Goal: Transaction & Acquisition: Book appointment/travel/reservation

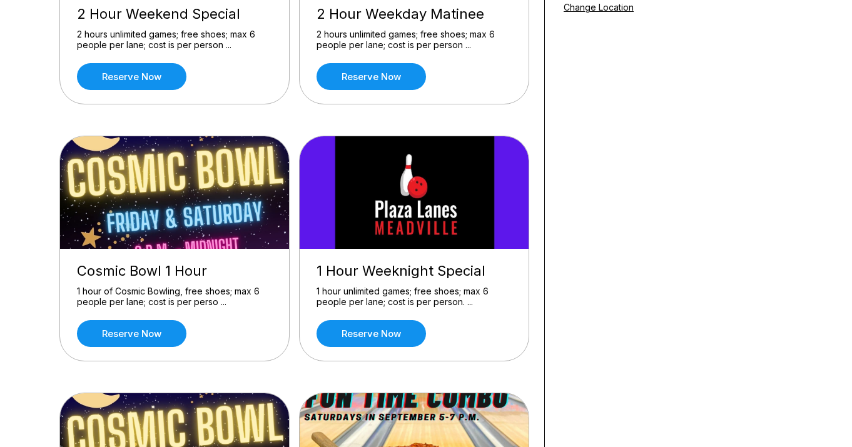
scroll to position [258, 0]
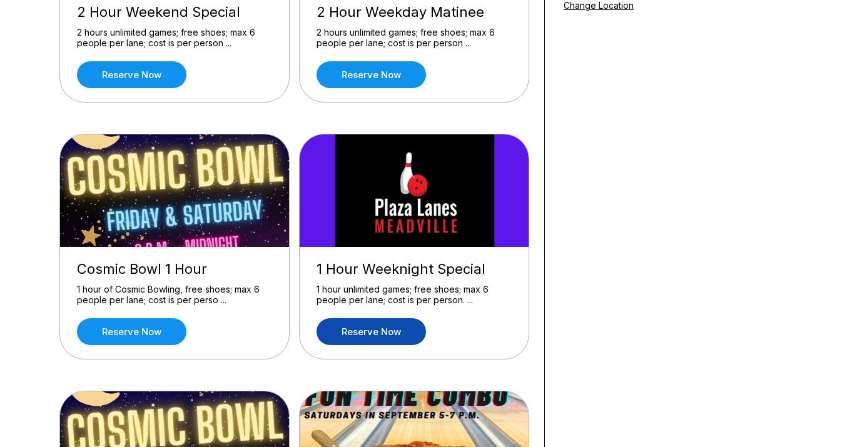
click at [390, 329] on link "Reserve now" at bounding box center [372, 331] width 110 height 27
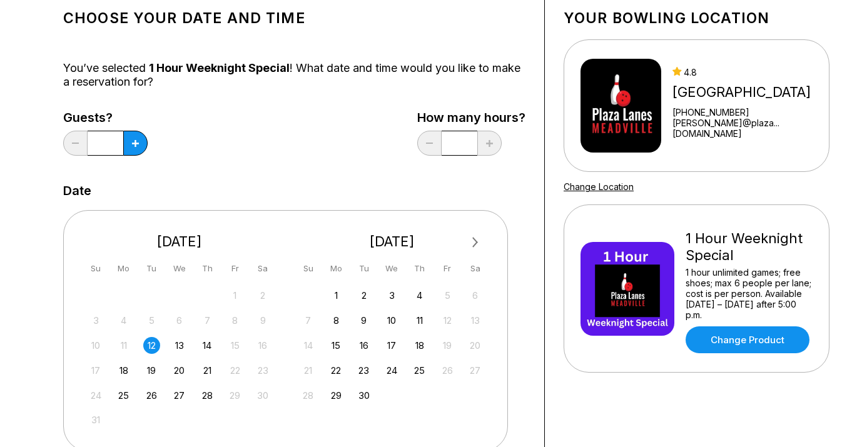
scroll to position [80, 0]
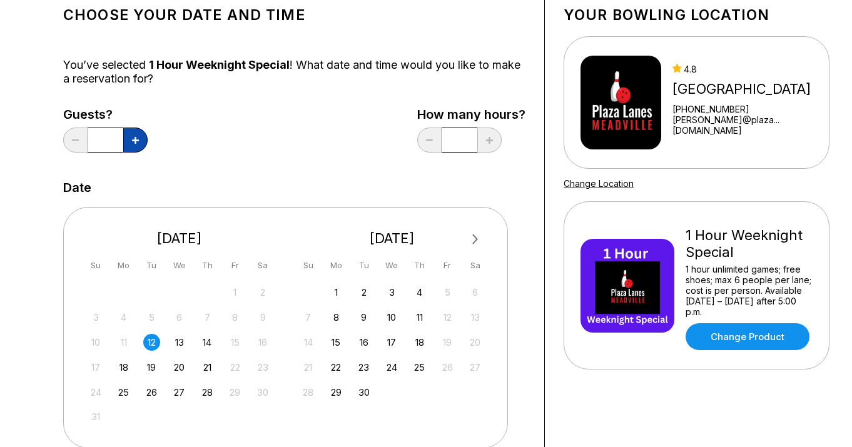
click at [130, 138] on button at bounding box center [135, 140] width 24 height 25
type input "*"
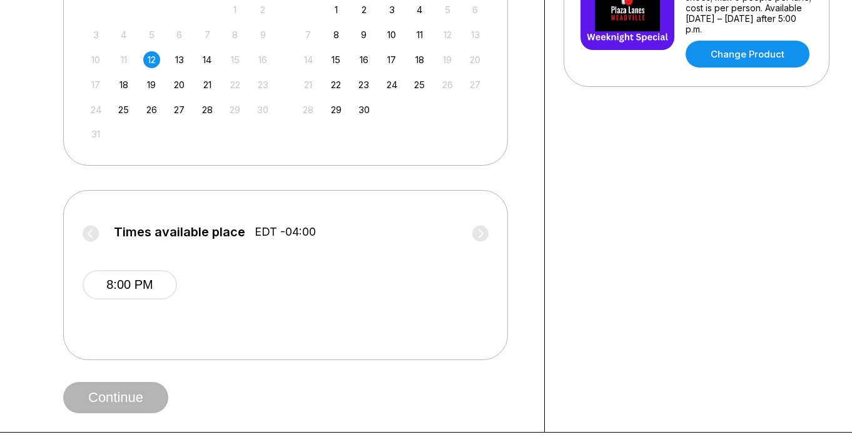
scroll to position [368, 0]
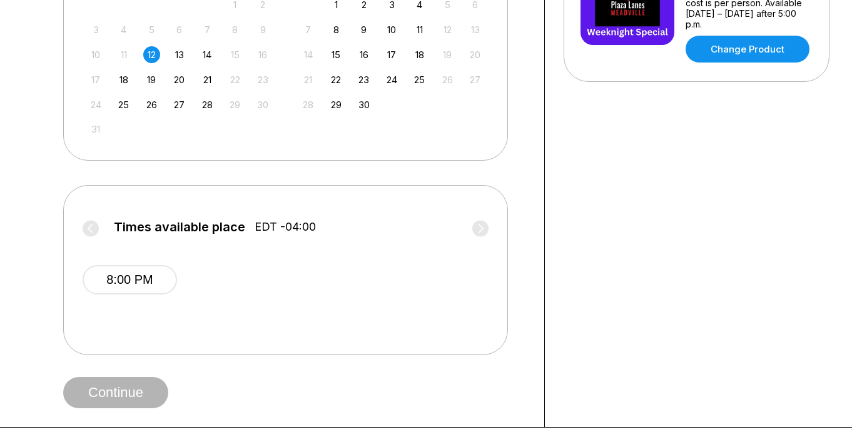
click at [121, 394] on span "Continue" at bounding box center [115, 393] width 105 height 13
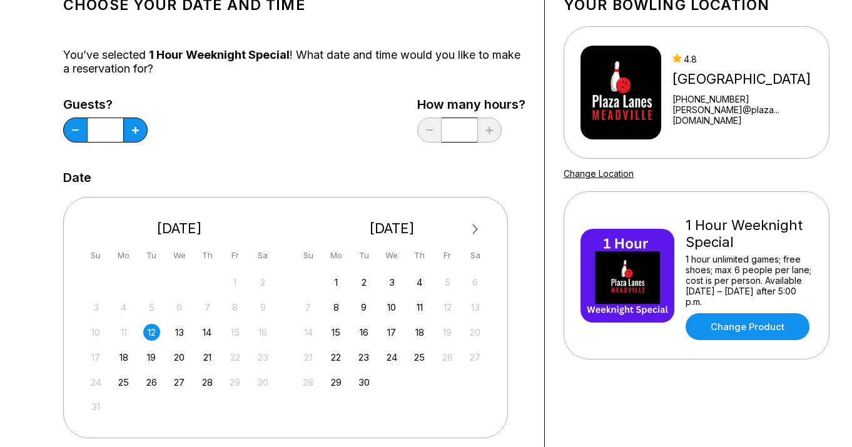
scroll to position [94, 0]
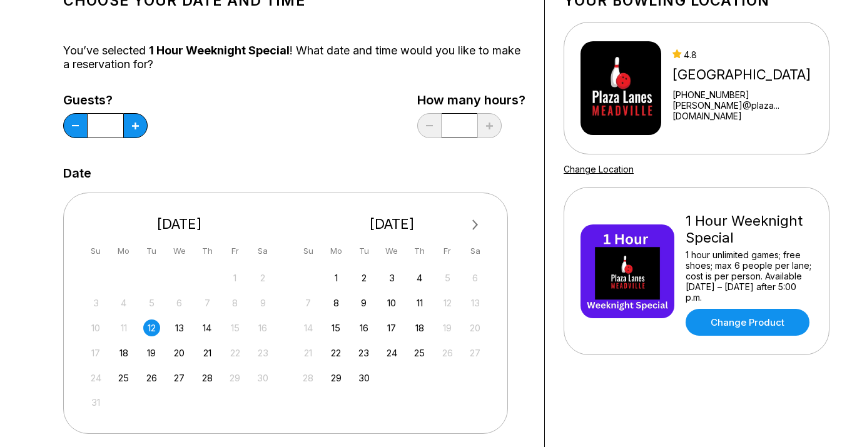
click at [150, 325] on div "12" at bounding box center [151, 328] width 17 height 17
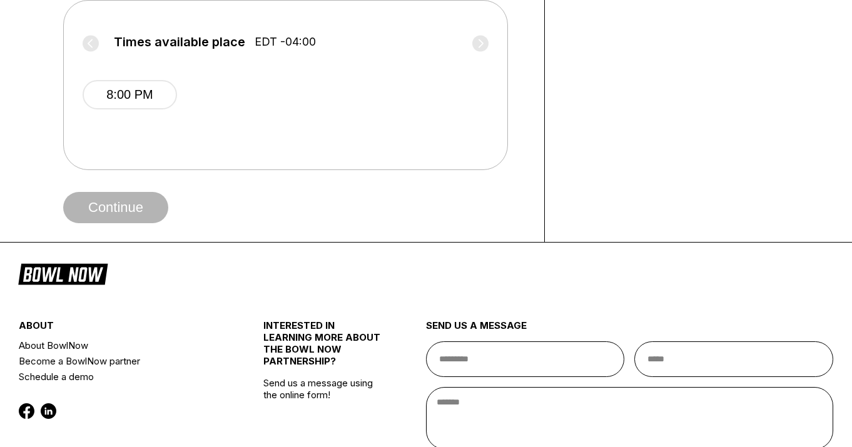
scroll to position [542, 0]
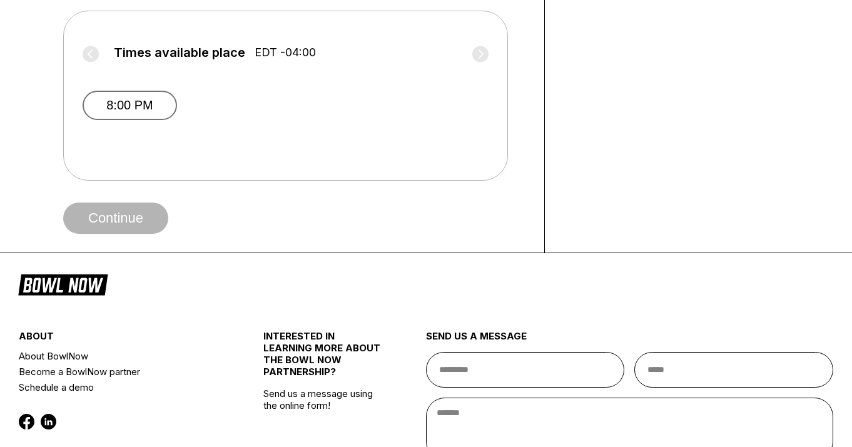
click at [138, 107] on button "8:00 PM" at bounding box center [130, 105] width 94 height 29
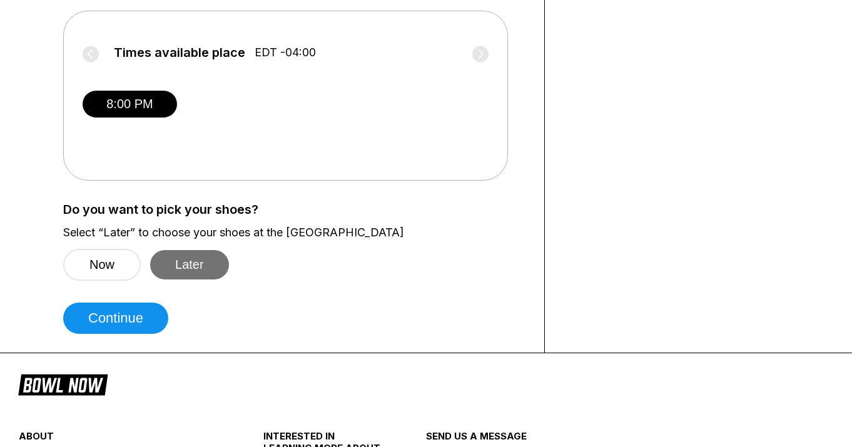
click at [187, 268] on button "Later" at bounding box center [189, 264] width 79 height 29
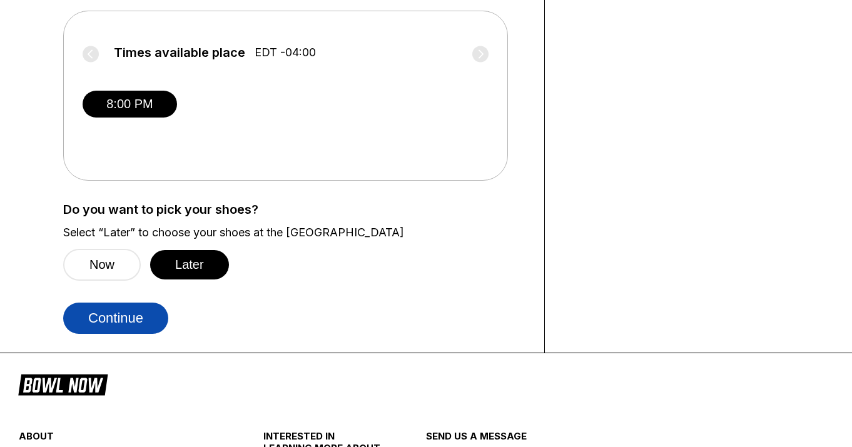
click at [127, 311] on button "Continue" at bounding box center [115, 318] width 105 height 31
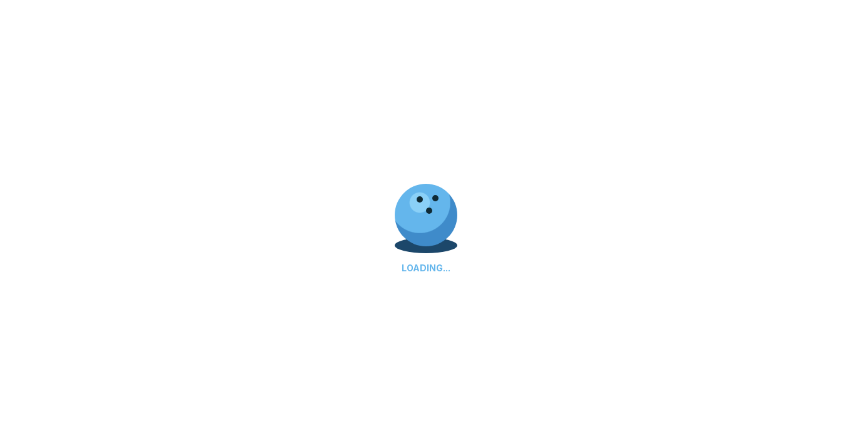
select select "**"
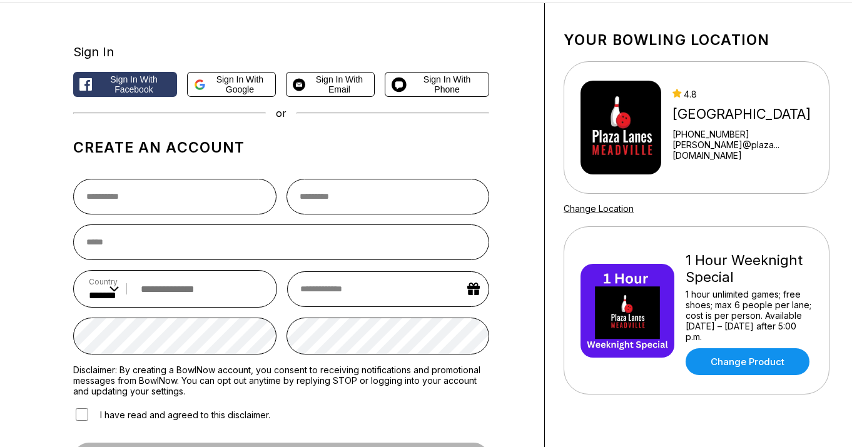
scroll to position [0, 0]
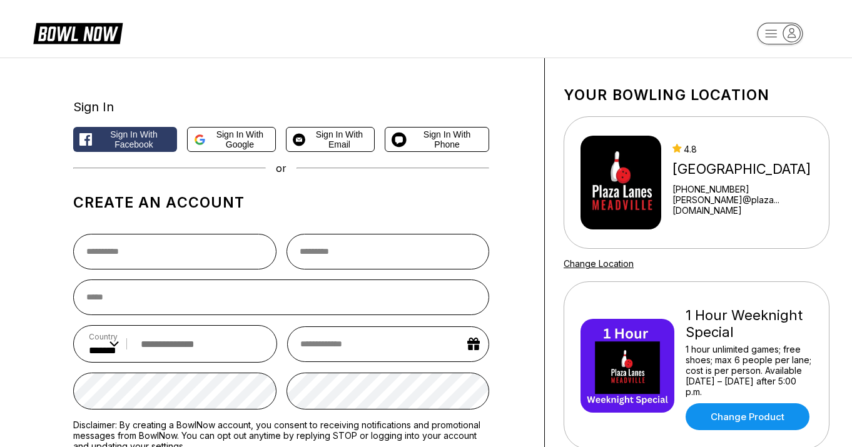
click at [88, 36] on icon at bounding box center [86, 34] width 31 height 14
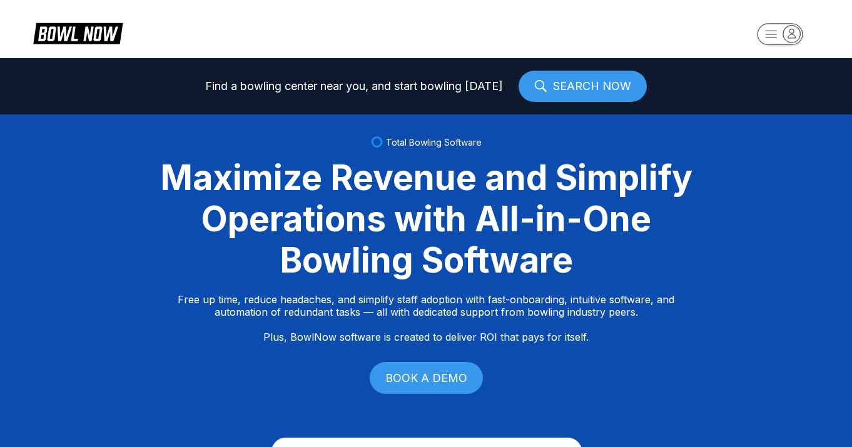
select select "**"
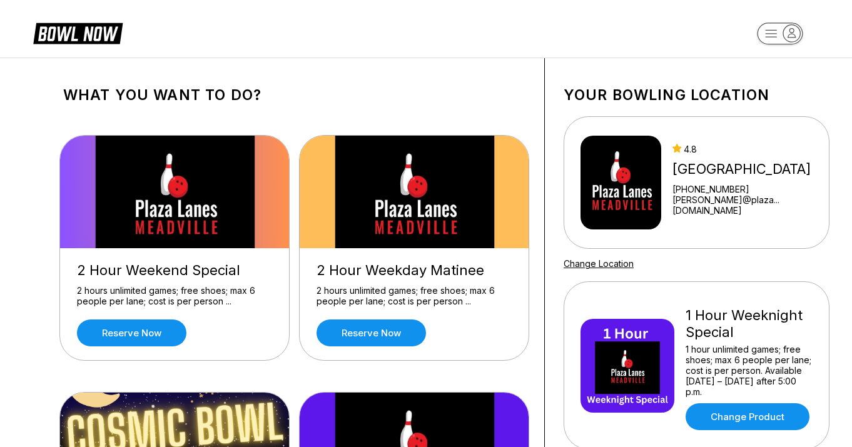
click at [78, 21] on icon at bounding box center [78, 35] width 101 height 28
click at [655, 180] on img at bounding box center [621, 183] width 81 height 94
